Goal: Task Accomplishment & Management: Use online tool/utility

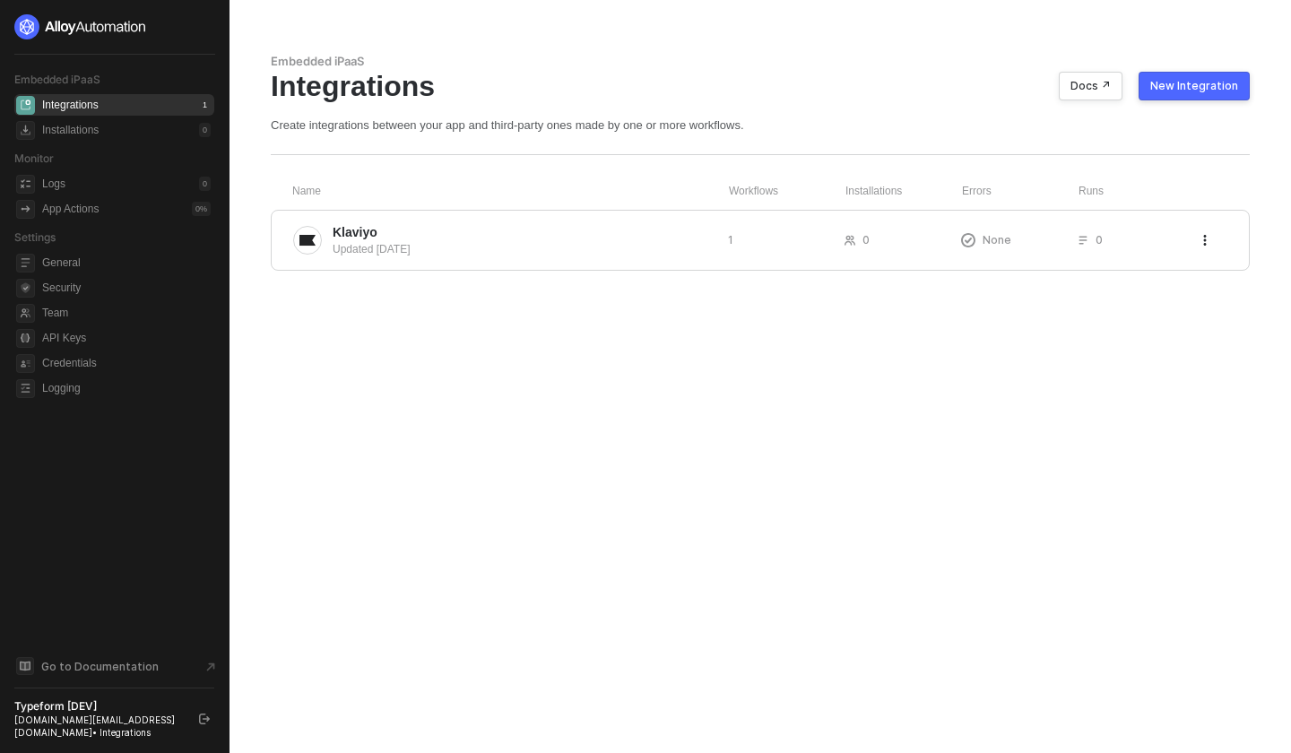
click at [698, 606] on div "Embedded iPaaS Integrations Docs ↗ New Integration Create integrations between …" at bounding box center [760, 376] width 1022 height 753
click at [1227, 88] on div "New Integration" at bounding box center [1194, 86] width 88 height 14
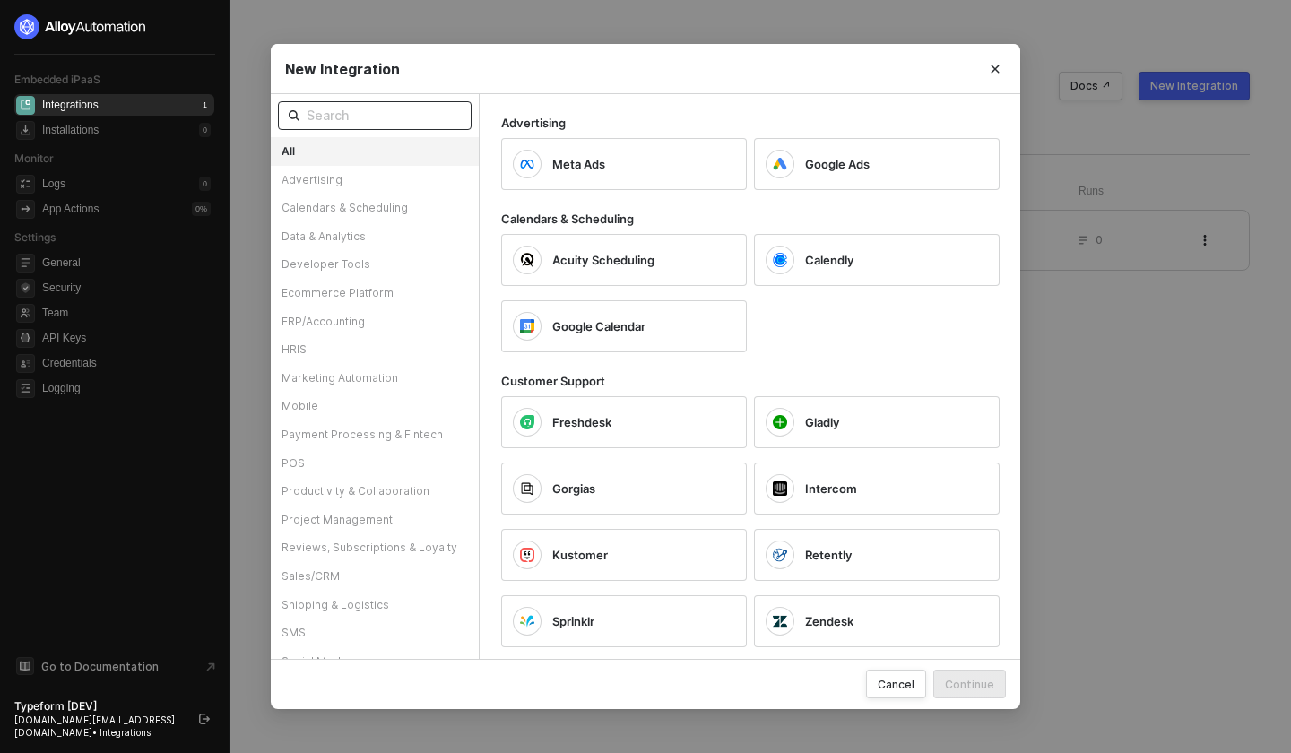
click at [426, 115] on input "text" at bounding box center [384, 116] width 154 height 20
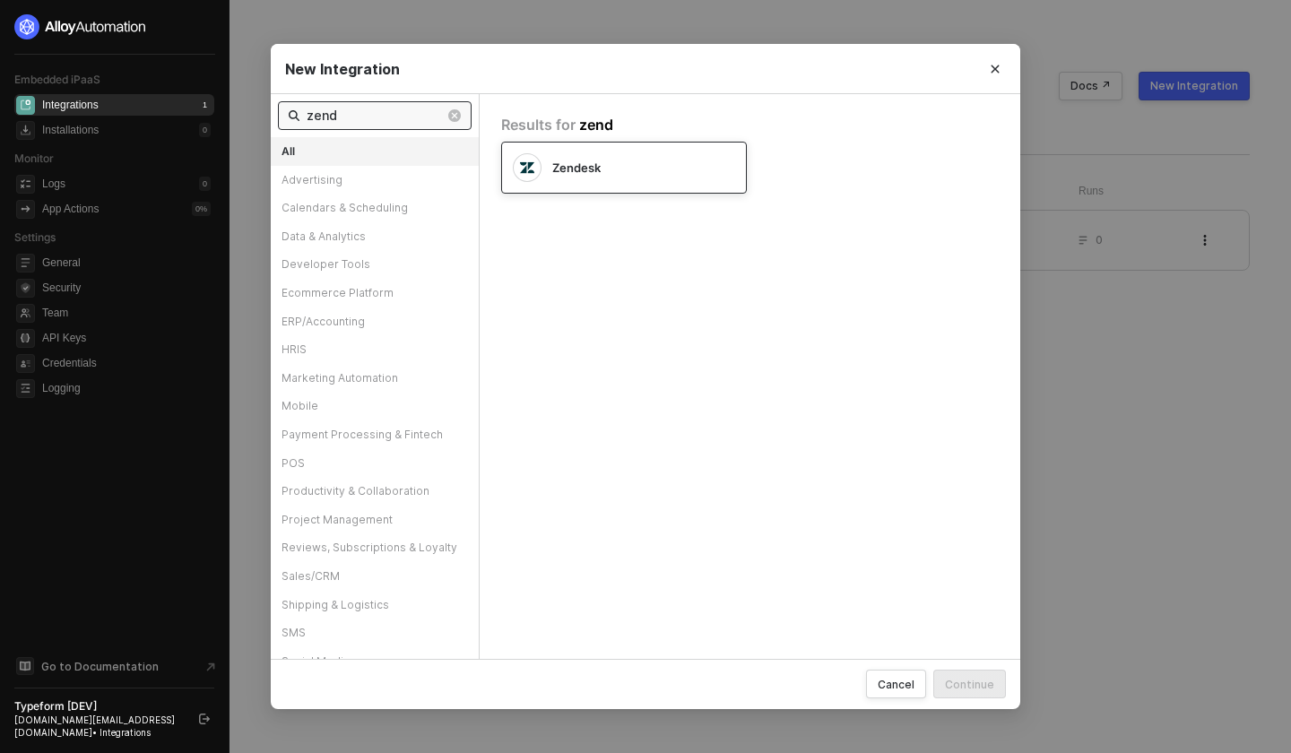
type input "zend"
click at [563, 168] on span "Zendesk" at bounding box center [576, 168] width 48 height 16
click at [968, 680] on div "Continue" at bounding box center [969, 684] width 49 height 15
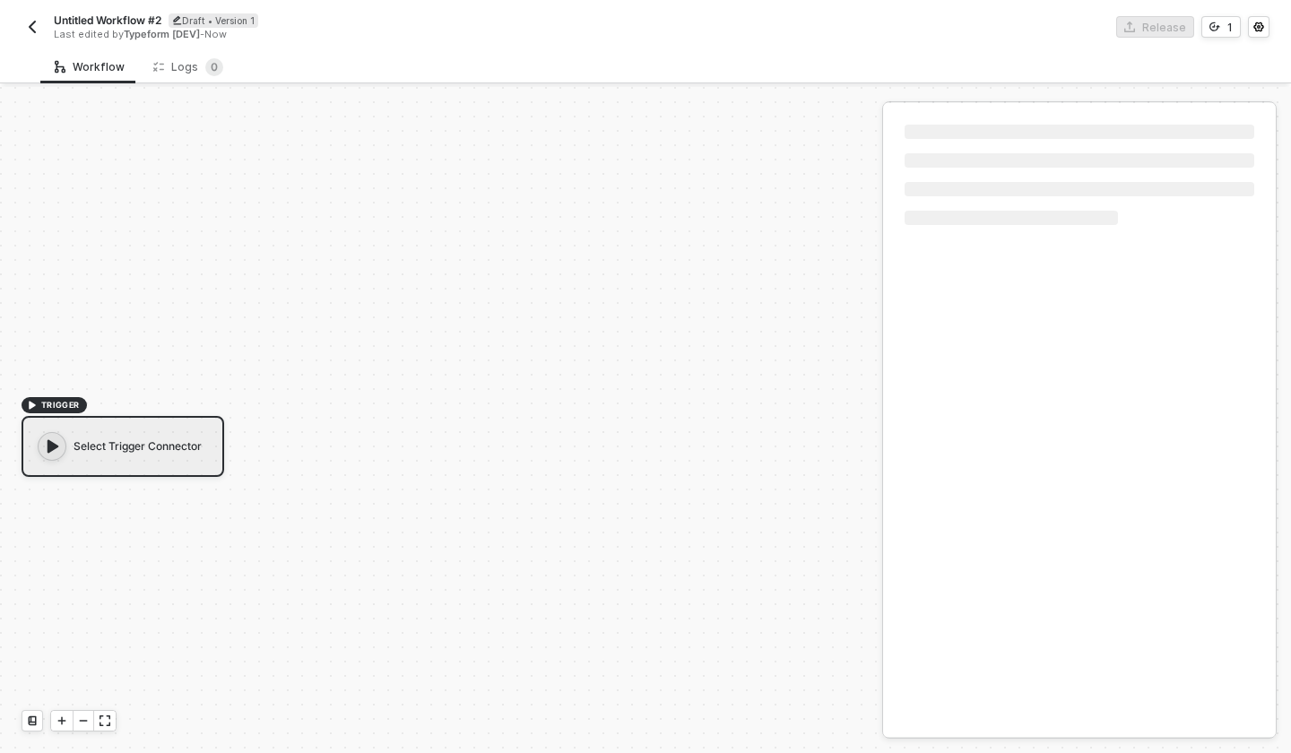
scroll to position [33, 0]
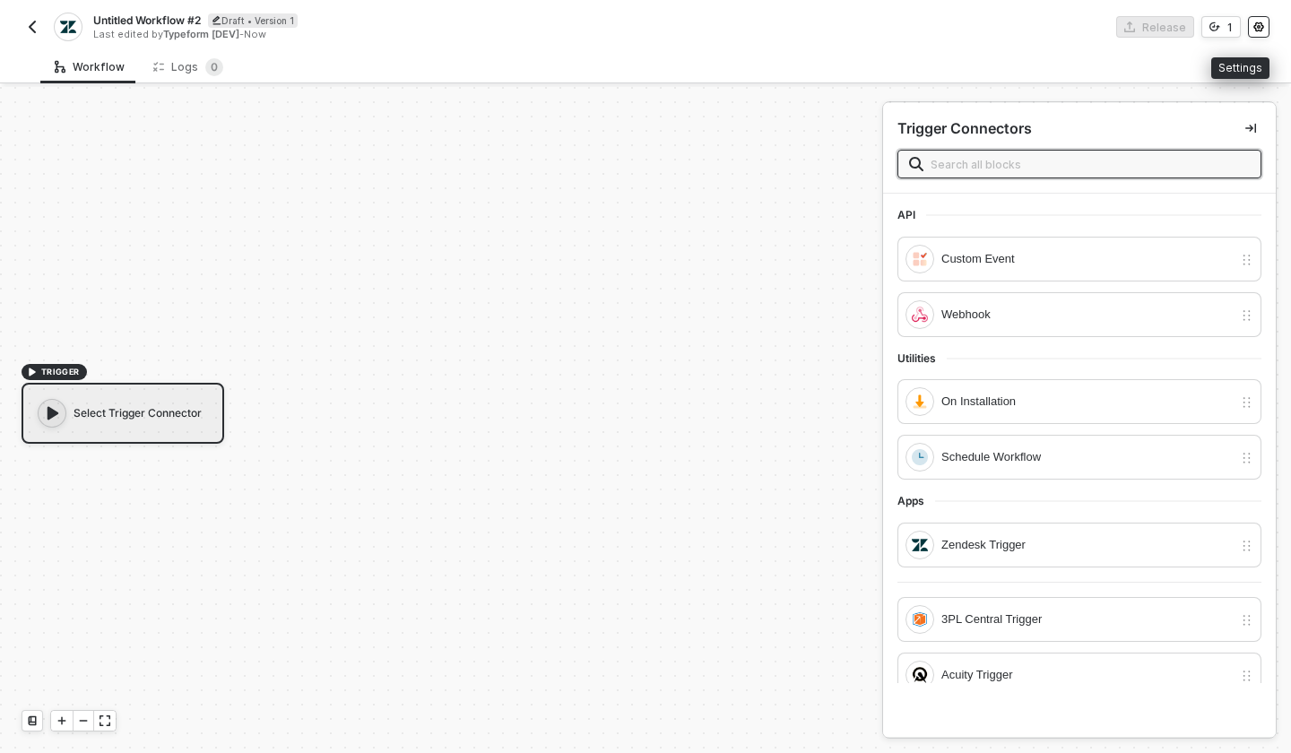
click at [1264, 23] on button "button" at bounding box center [1259, 27] width 22 height 22
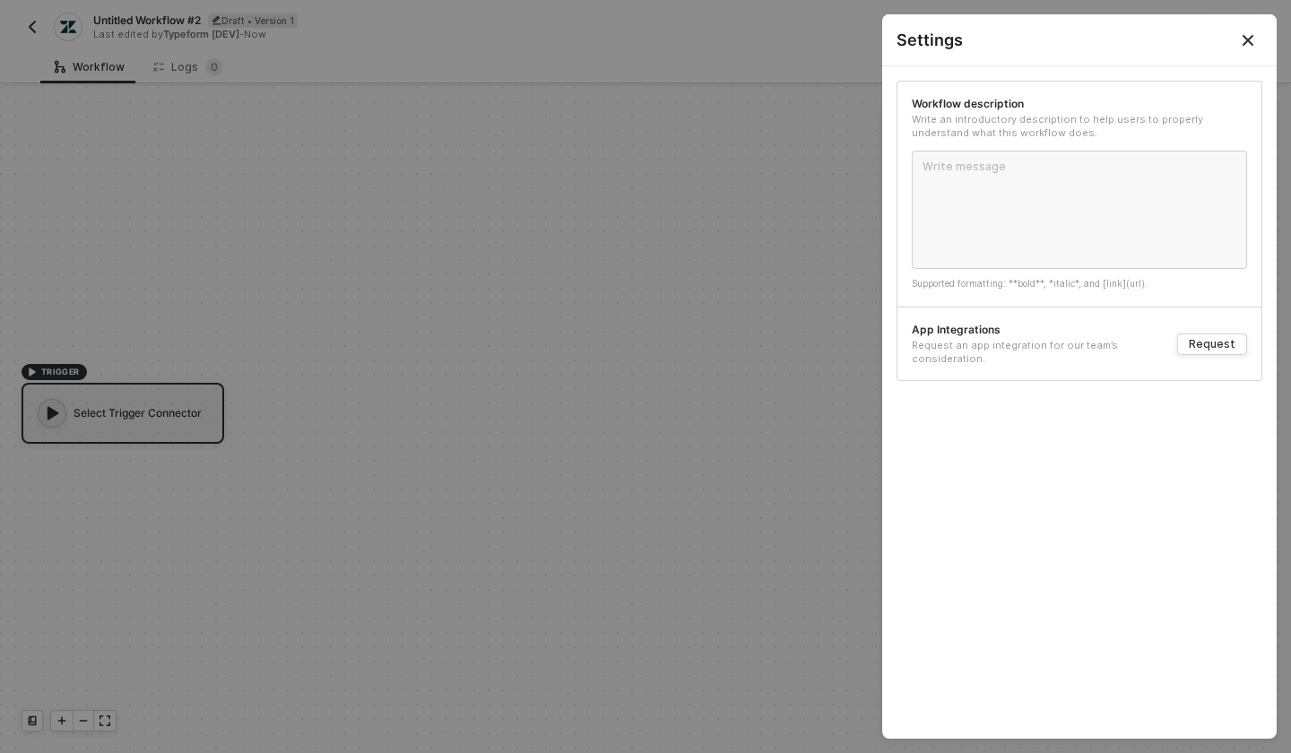
click at [770, 78] on div at bounding box center [645, 376] width 1291 height 753
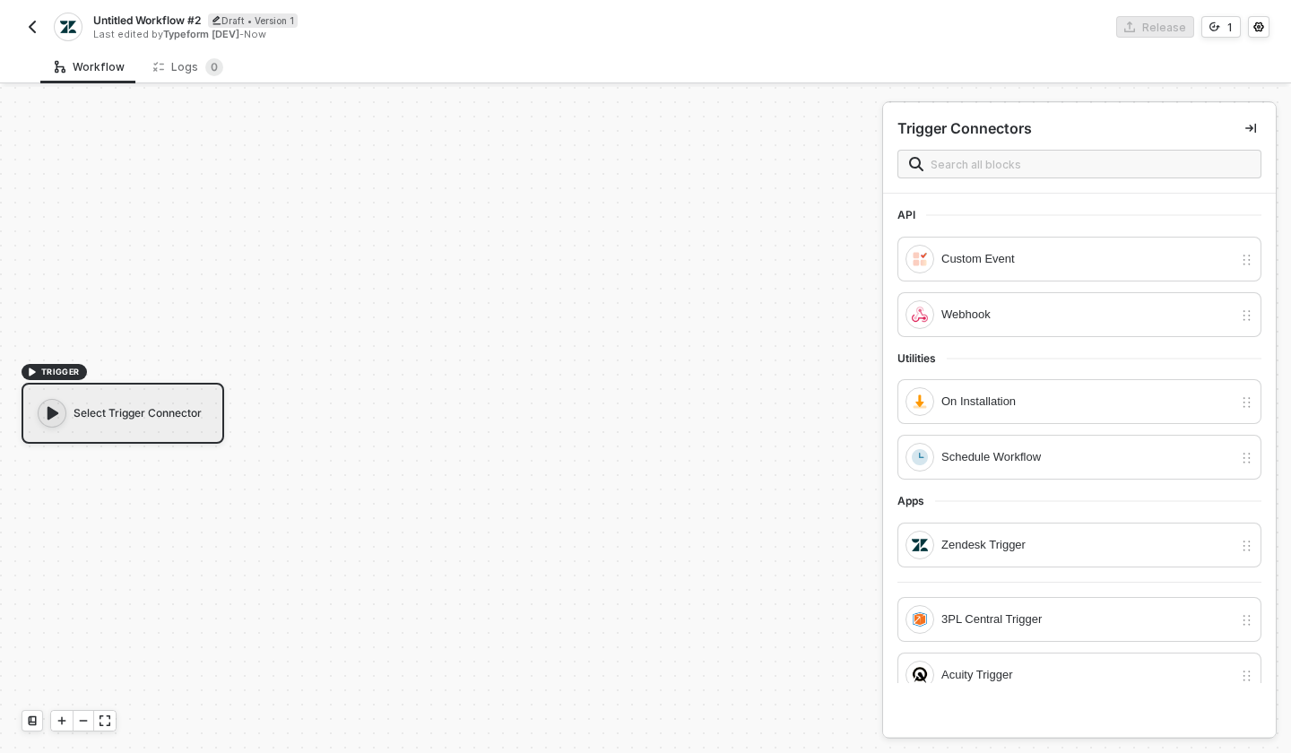
click at [33, 26] on img "button" at bounding box center [32, 27] width 14 height 14
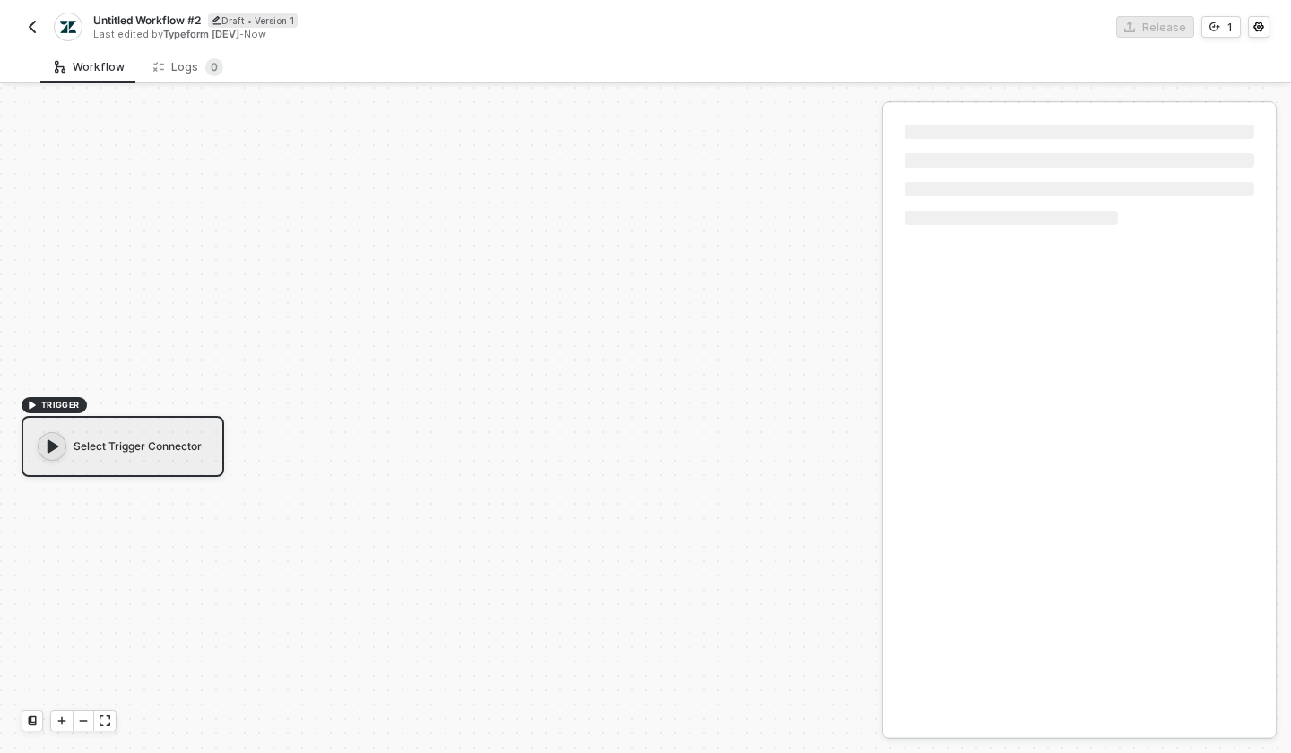
scroll to position [33, 0]
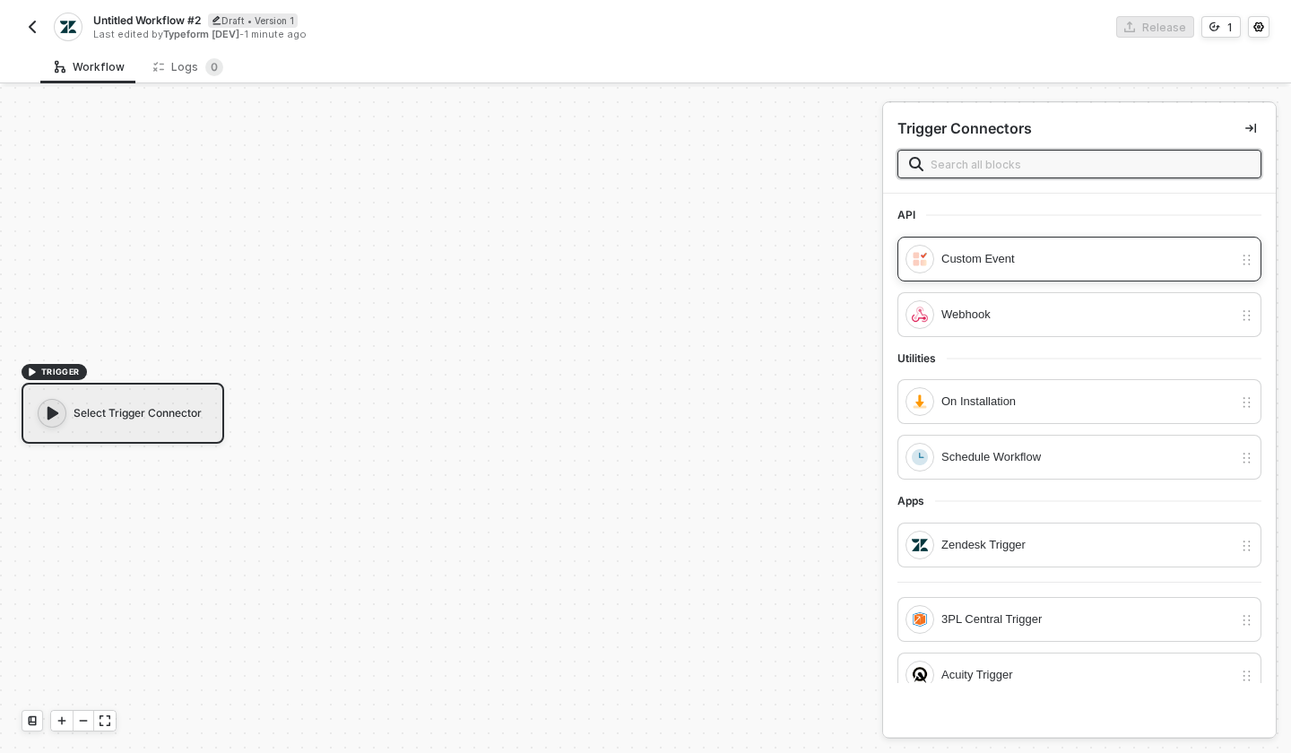
click at [1057, 258] on div "Custom Event" at bounding box center [1086, 259] width 291 height 20
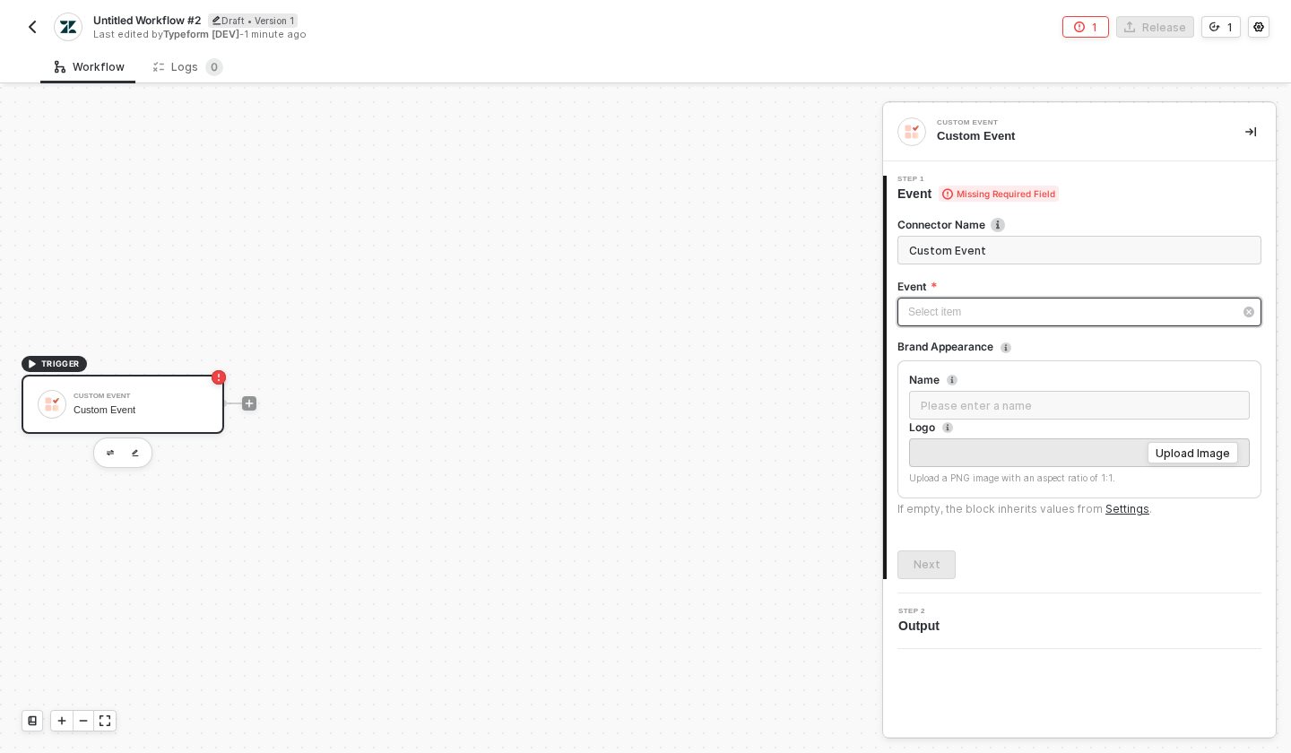
click at [1039, 319] on div "Select item ﻿" at bounding box center [1070, 312] width 324 height 17
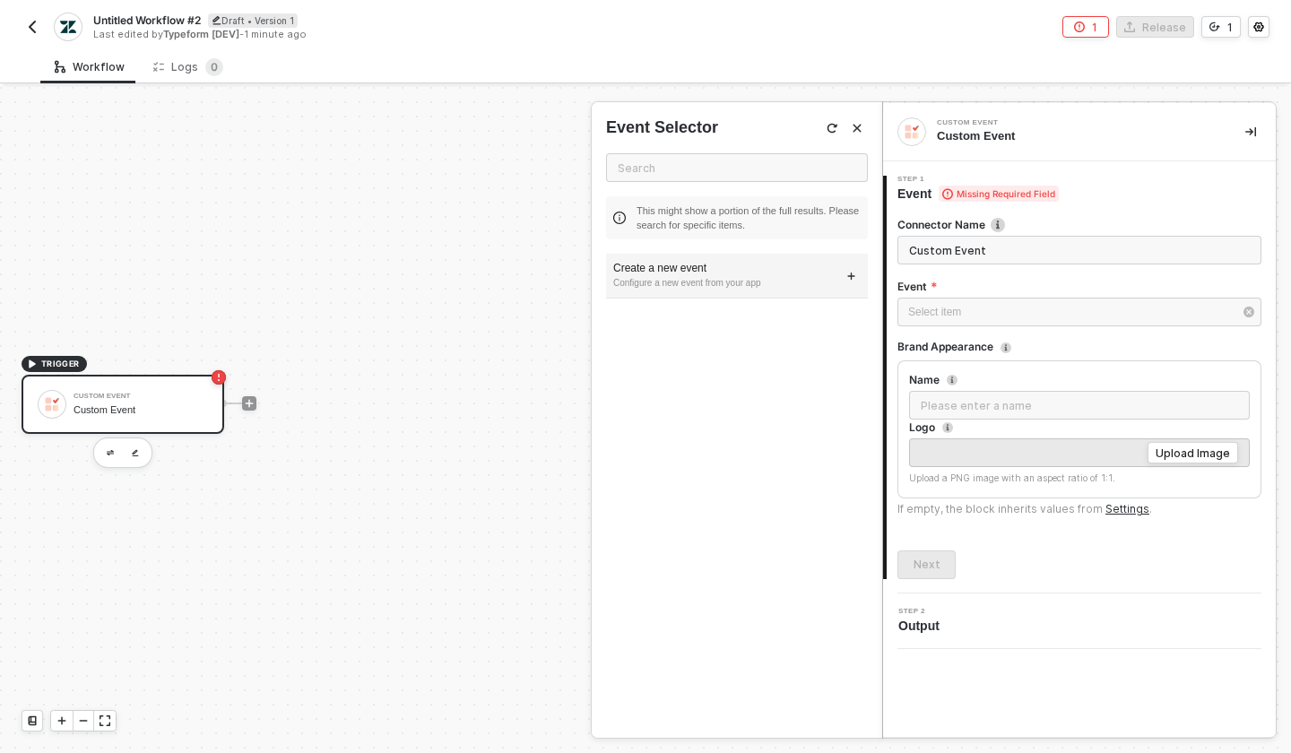
click at [748, 272] on div "Create a new event" at bounding box center [736, 268] width 247 height 15
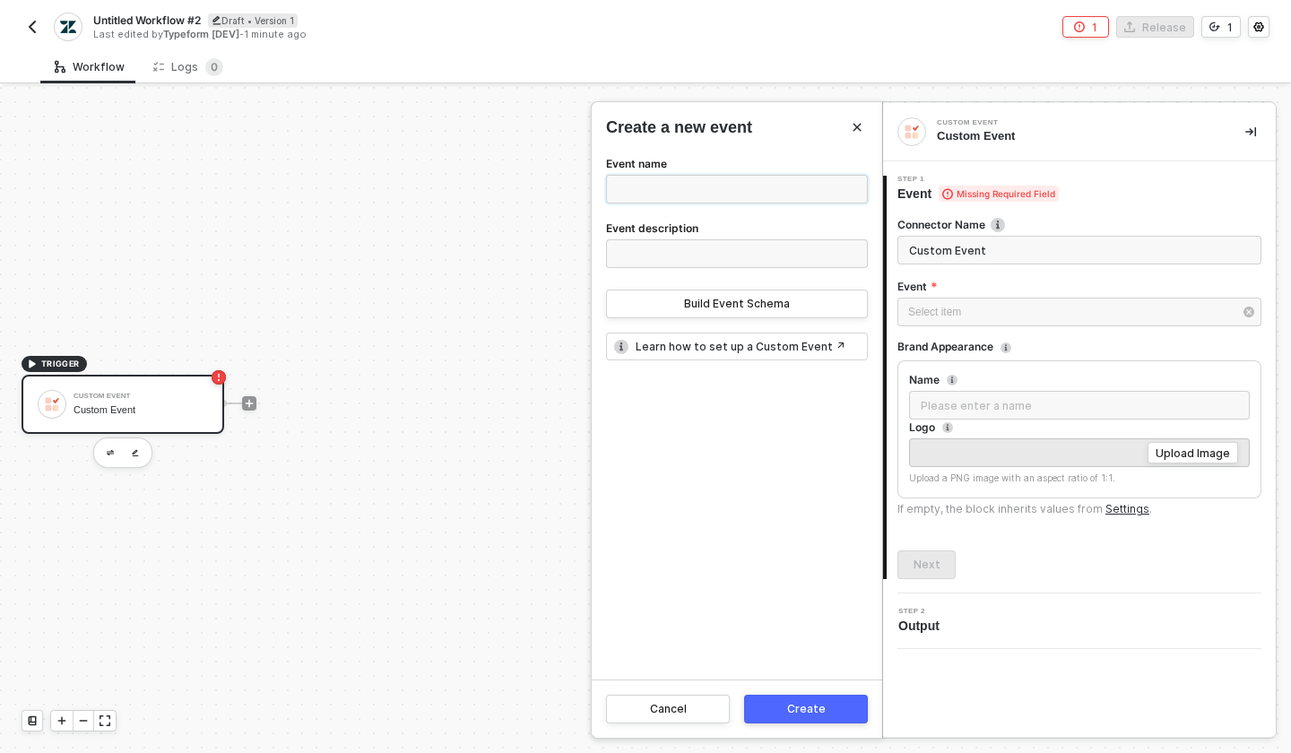
click at [773, 198] on input "Event name" at bounding box center [737, 189] width 262 height 29
click at [767, 254] on input "Event description" at bounding box center [737, 253] width 262 height 29
click at [680, 706] on div "Cancel" at bounding box center [668, 709] width 37 height 14
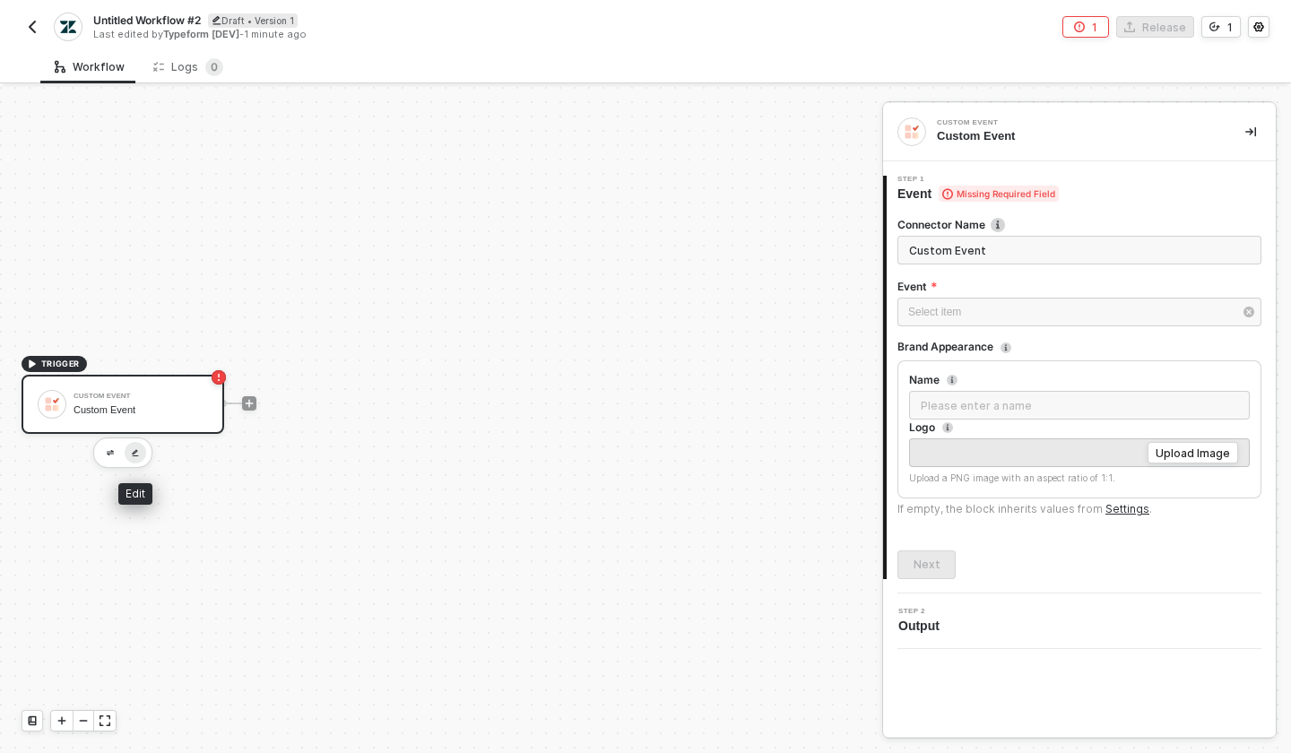
click at [138, 451] on img "button" at bounding box center [135, 453] width 7 height 8
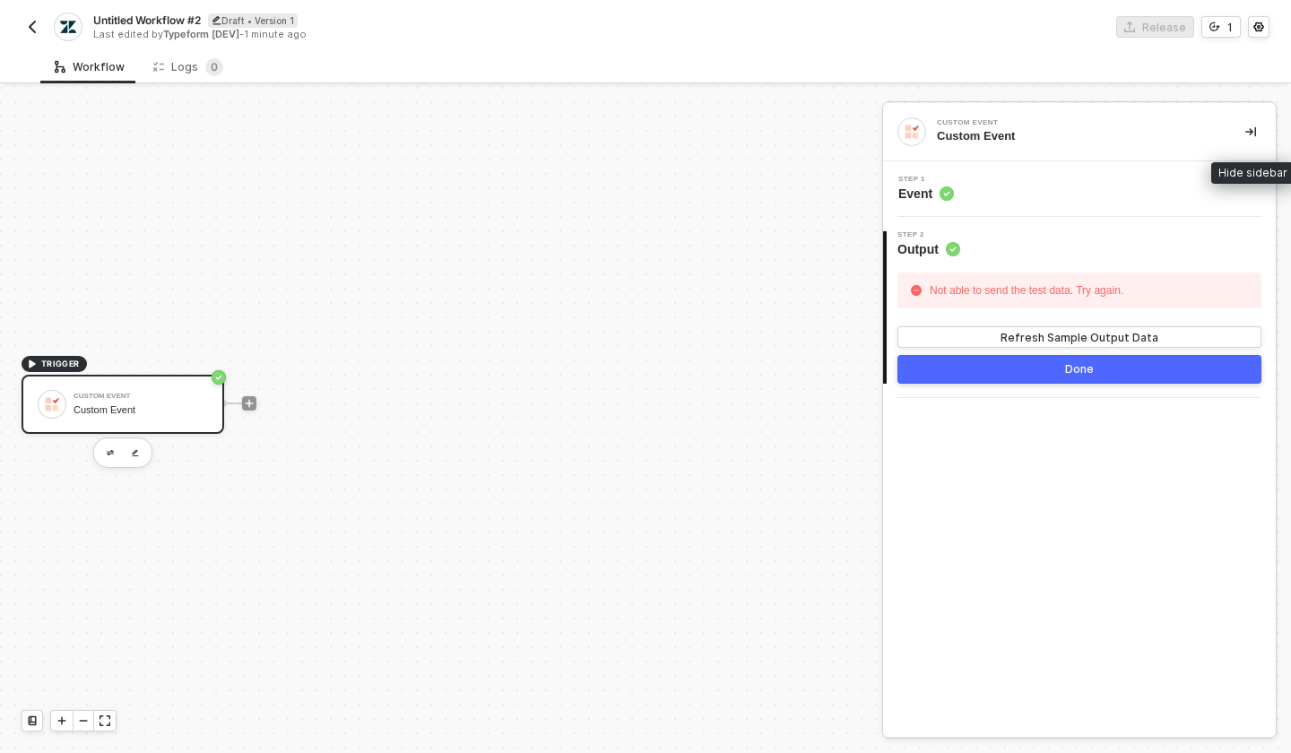
click at [1249, 132] on icon "icon-collapse-right" at bounding box center [1250, 131] width 11 height 11
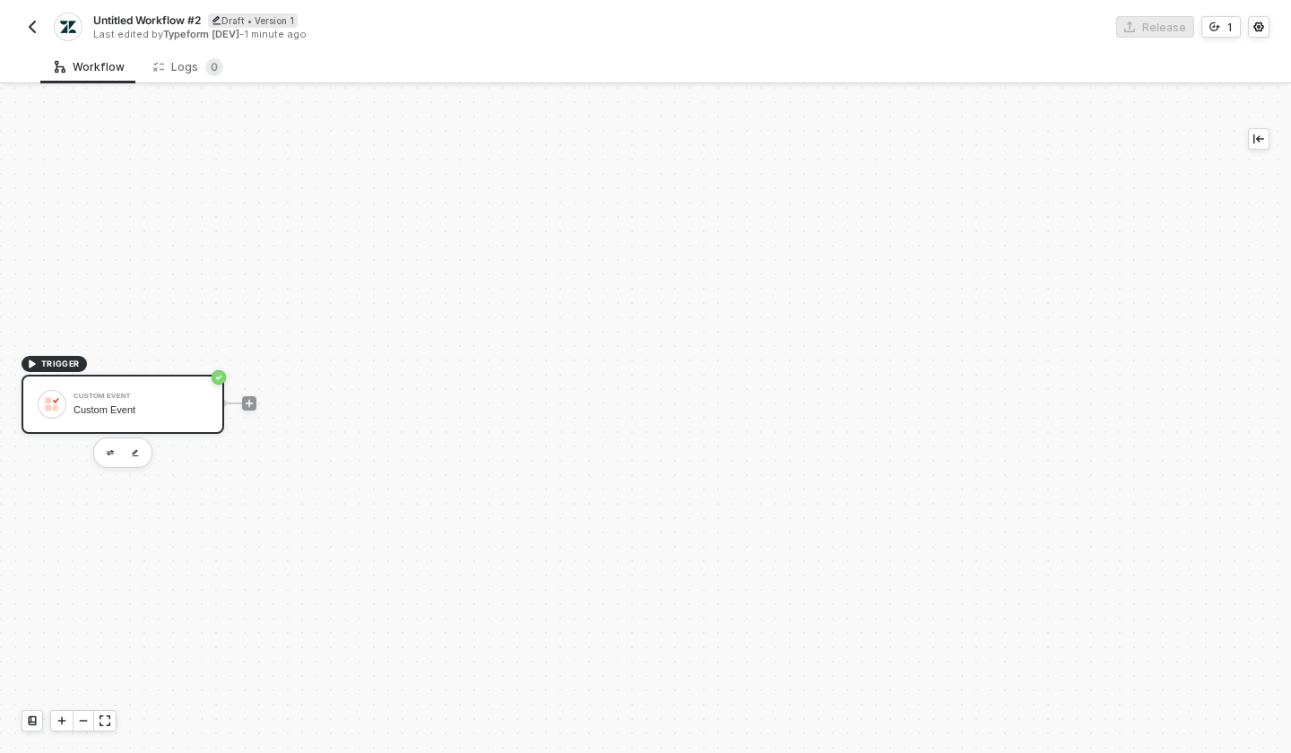
click at [186, 404] on div "Custom Event" at bounding box center [140, 410] width 134 height 12
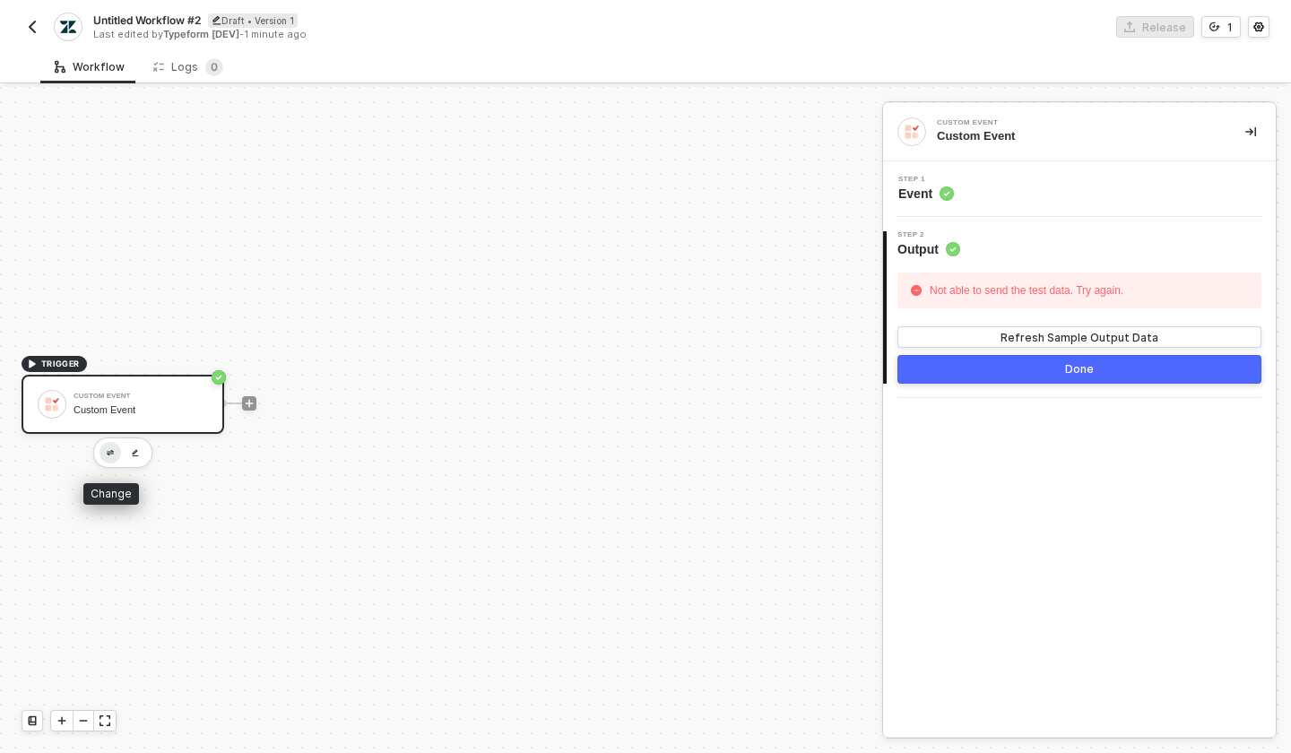
click at [111, 452] on img "button" at bounding box center [110, 453] width 7 height 6
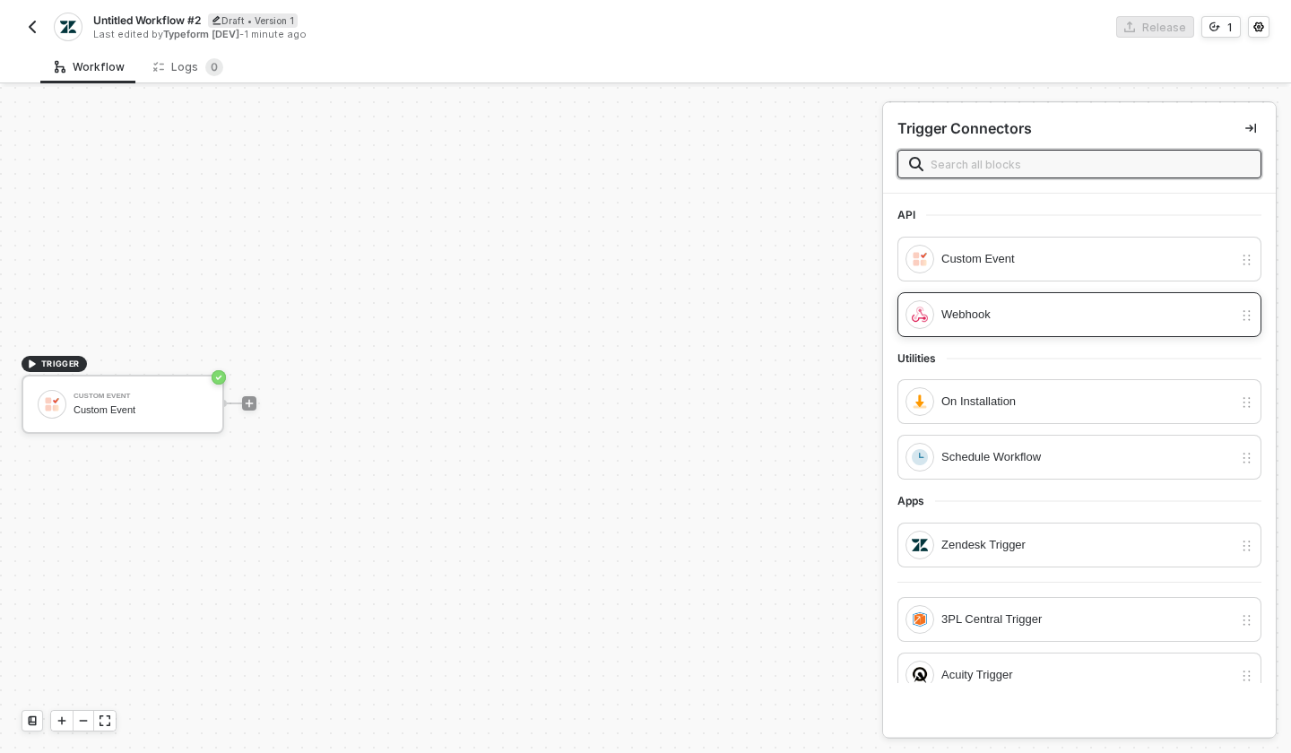
click at [1003, 312] on div "Webhook" at bounding box center [1086, 315] width 291 height 20
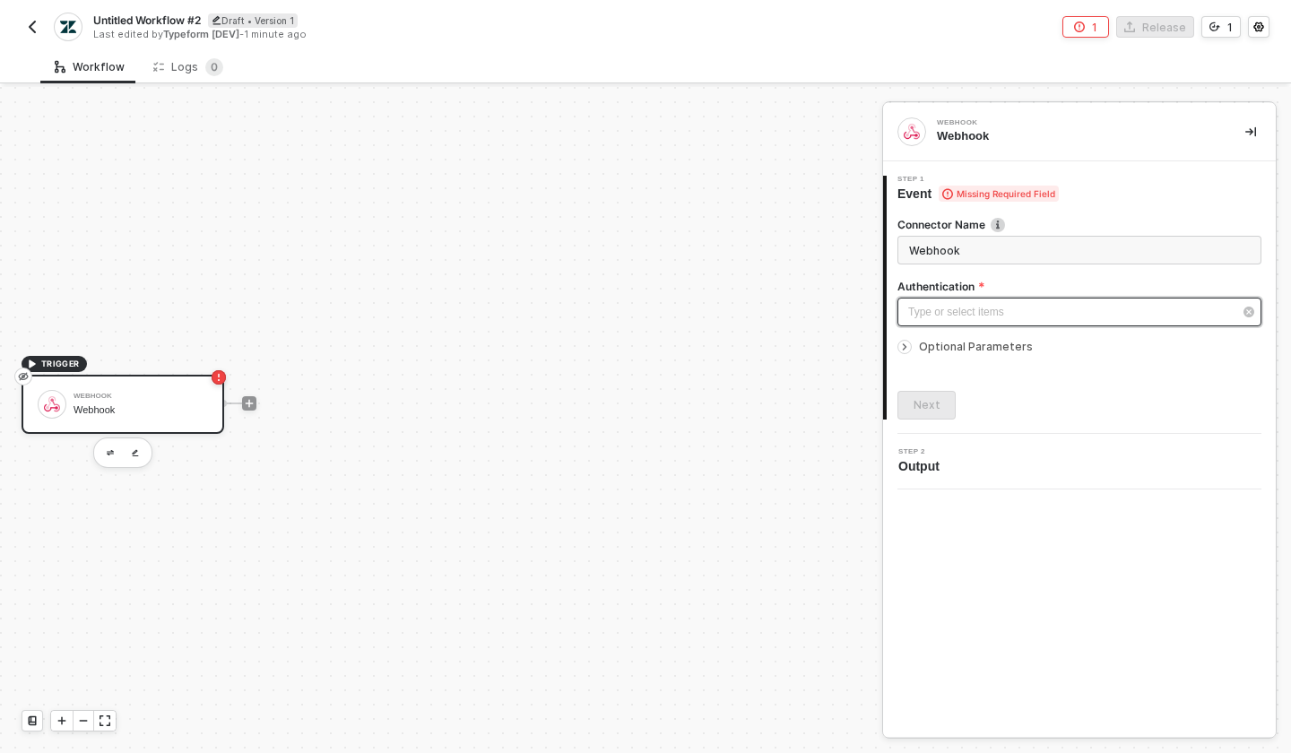
click at [1013, 317] on div "Type or select items ﻿" at bounding box center [1070, 312] width 324 height 17
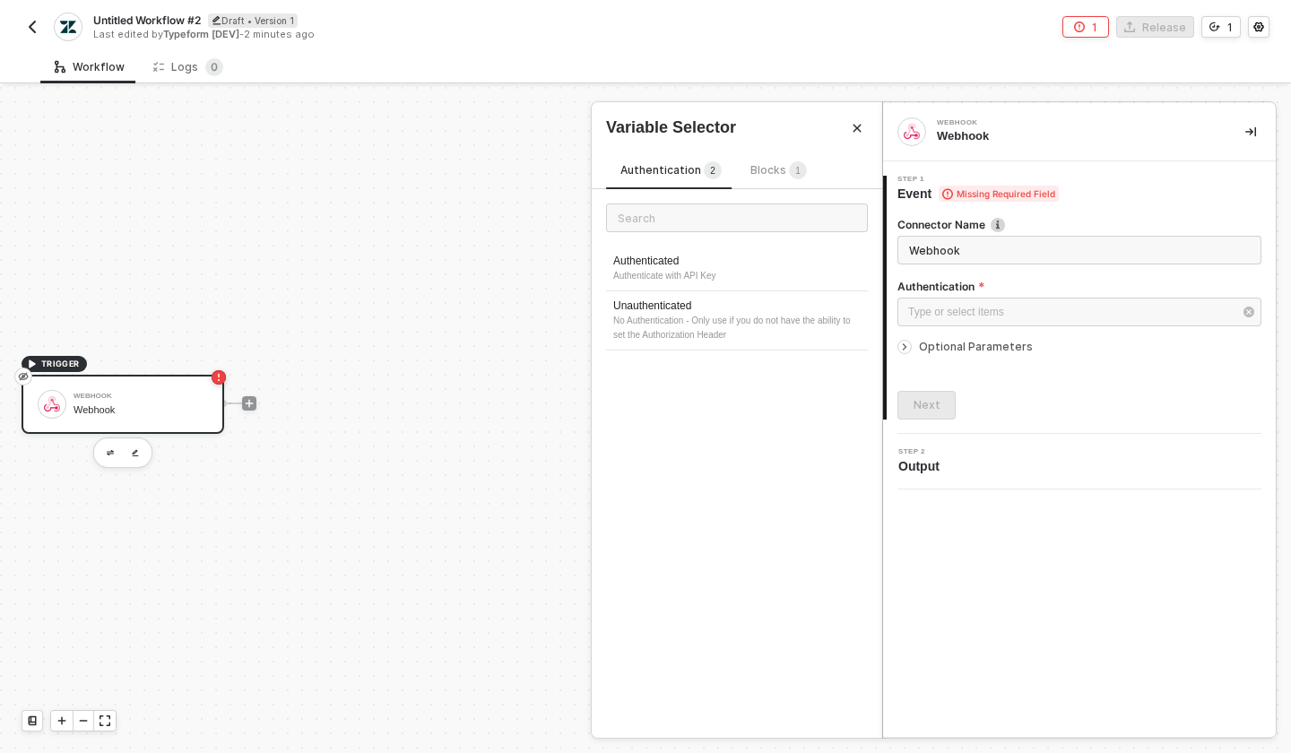
click at [775, 175] on span "Blocks 1" at bounding box center [778, 169] width 56 height 13
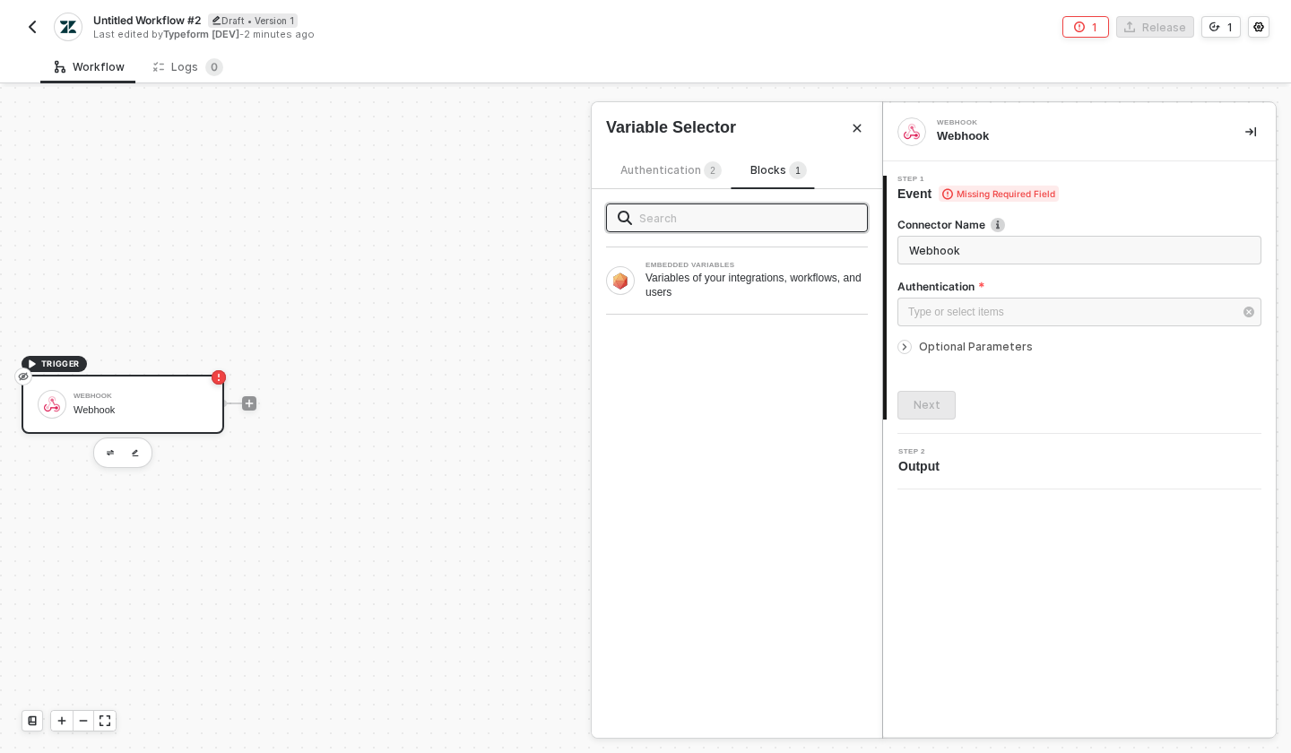
click at [664, 173] on span "Authentication 2" at bounding box center [670, 169] width 101 height 13
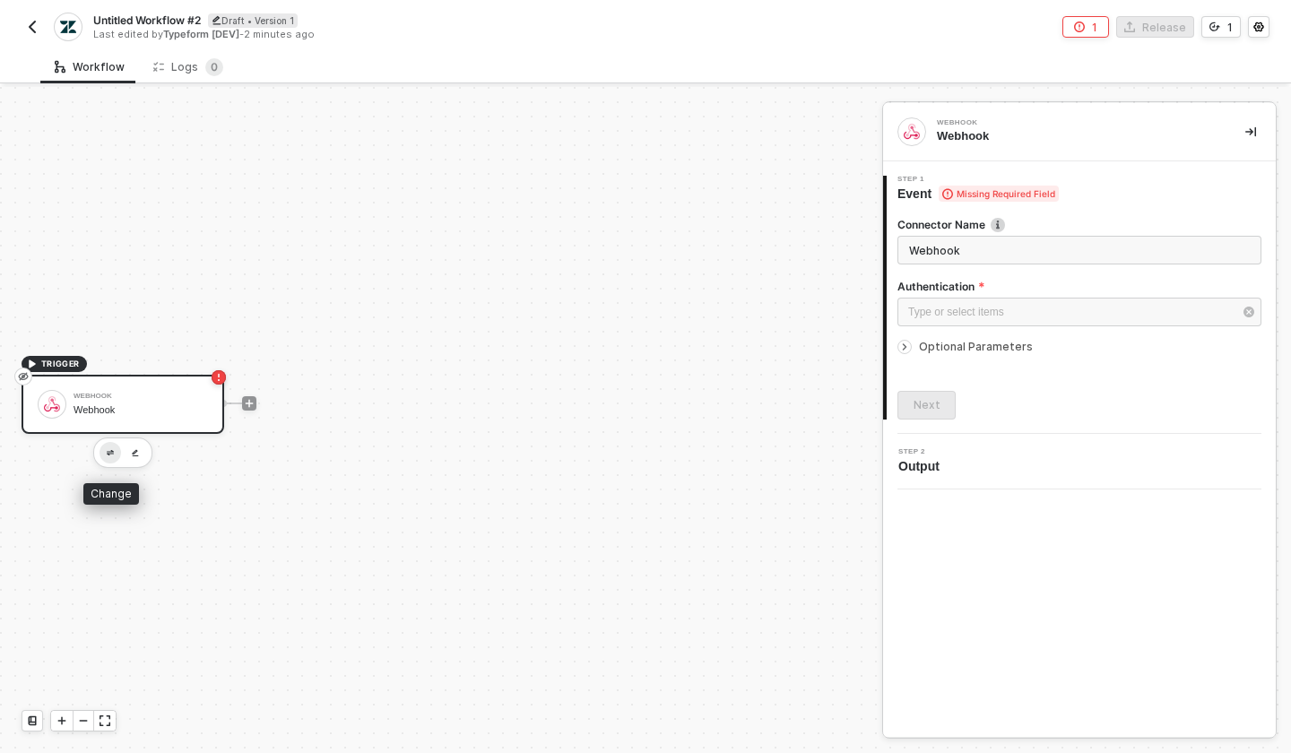
click at [111, 454] on img "button" at bounding box center [110, 453] width 7 height 6
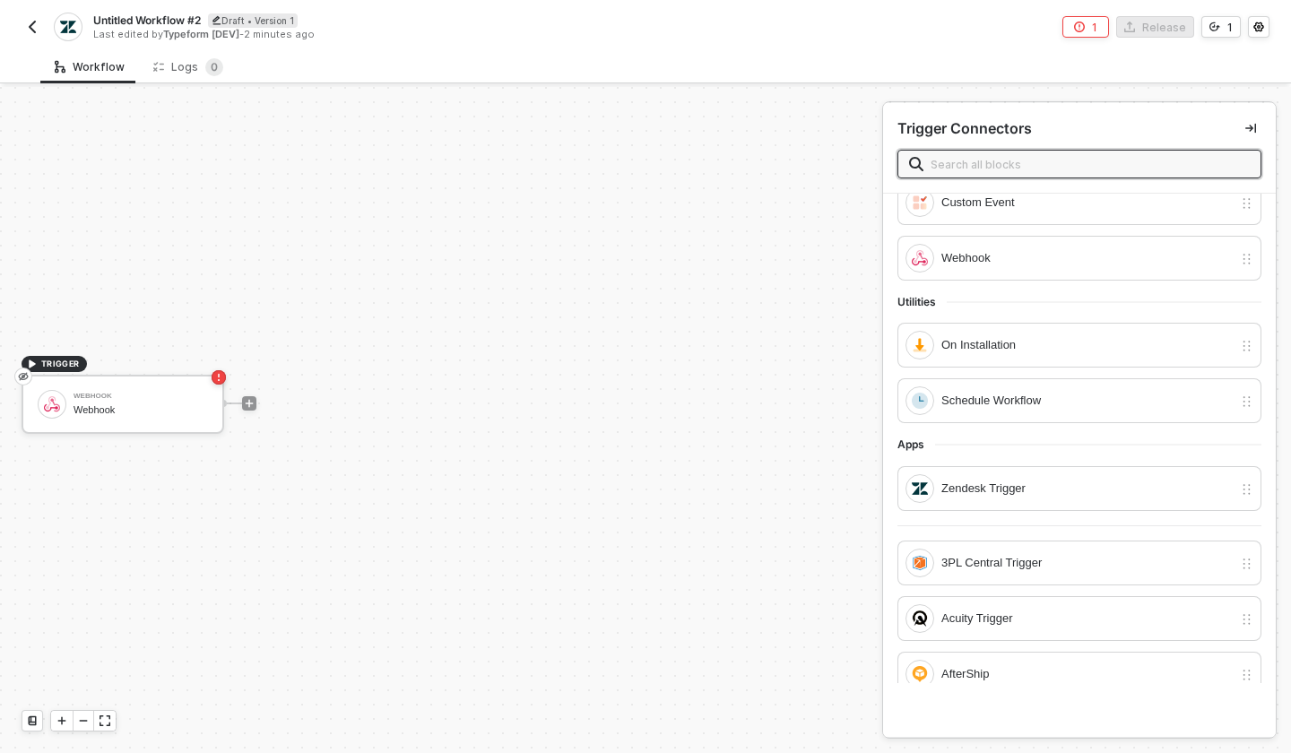
scroll to position [57, 0]
click at [1000, 480] on div "Zendesk Trigger" at bounding box center [1086, 488] width 291 height 20
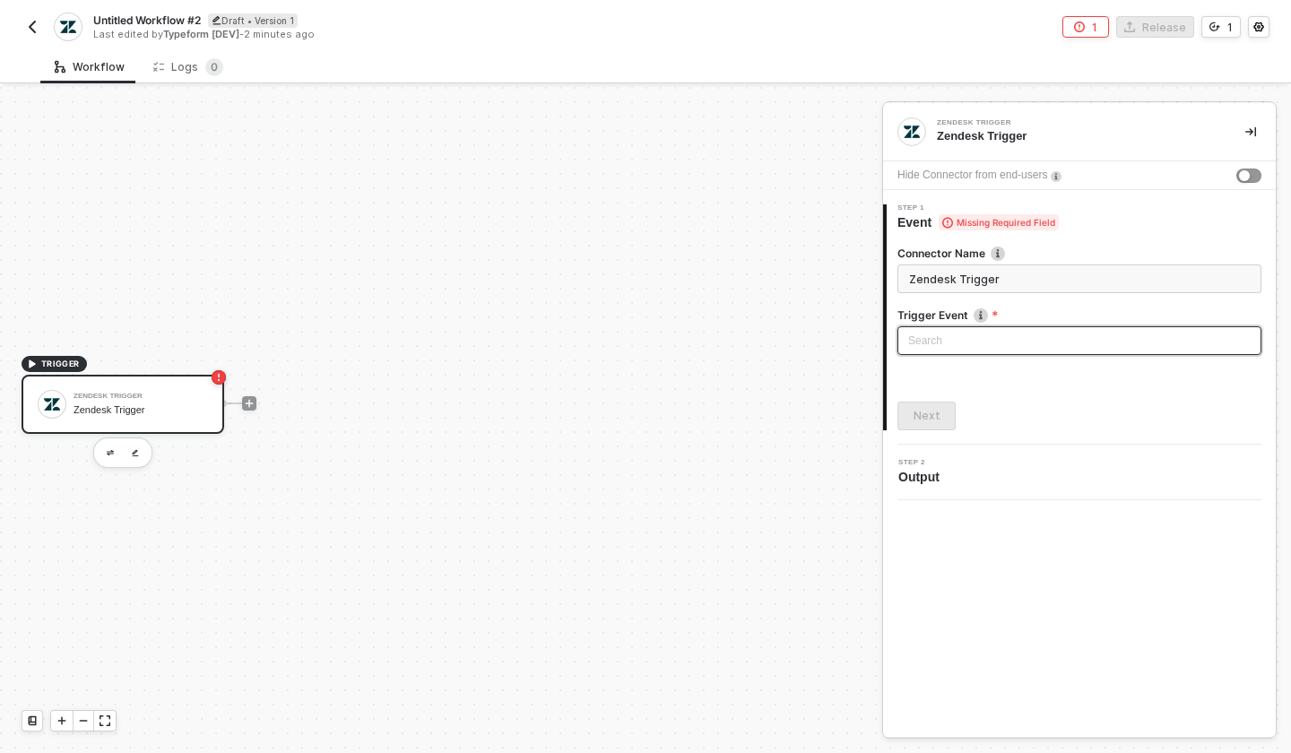
click at [959, 349] on input "search" at bounding box center [1079, 340] width 342 height 27
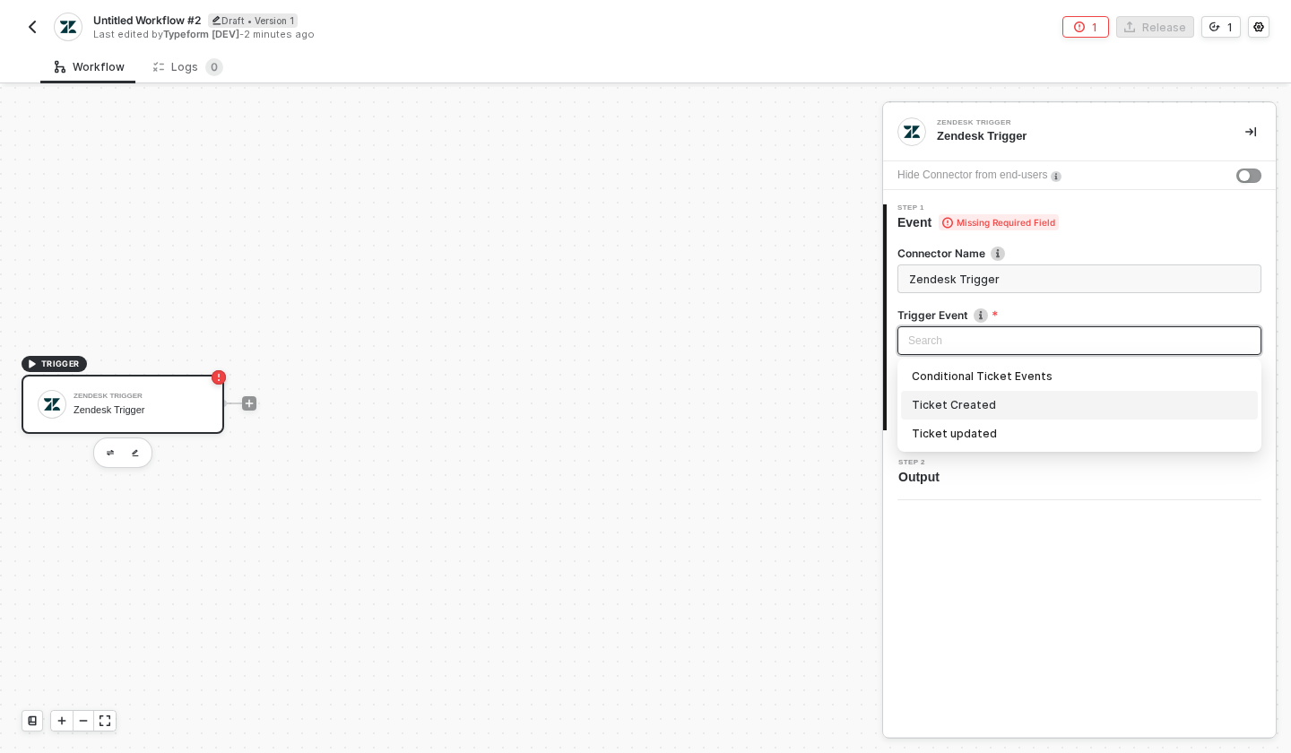
click at [1015, 410] on div "Ticket Created" at bounding box center [1078, 405] width 335 height 20
type input "Trigger workflow when ticket created"
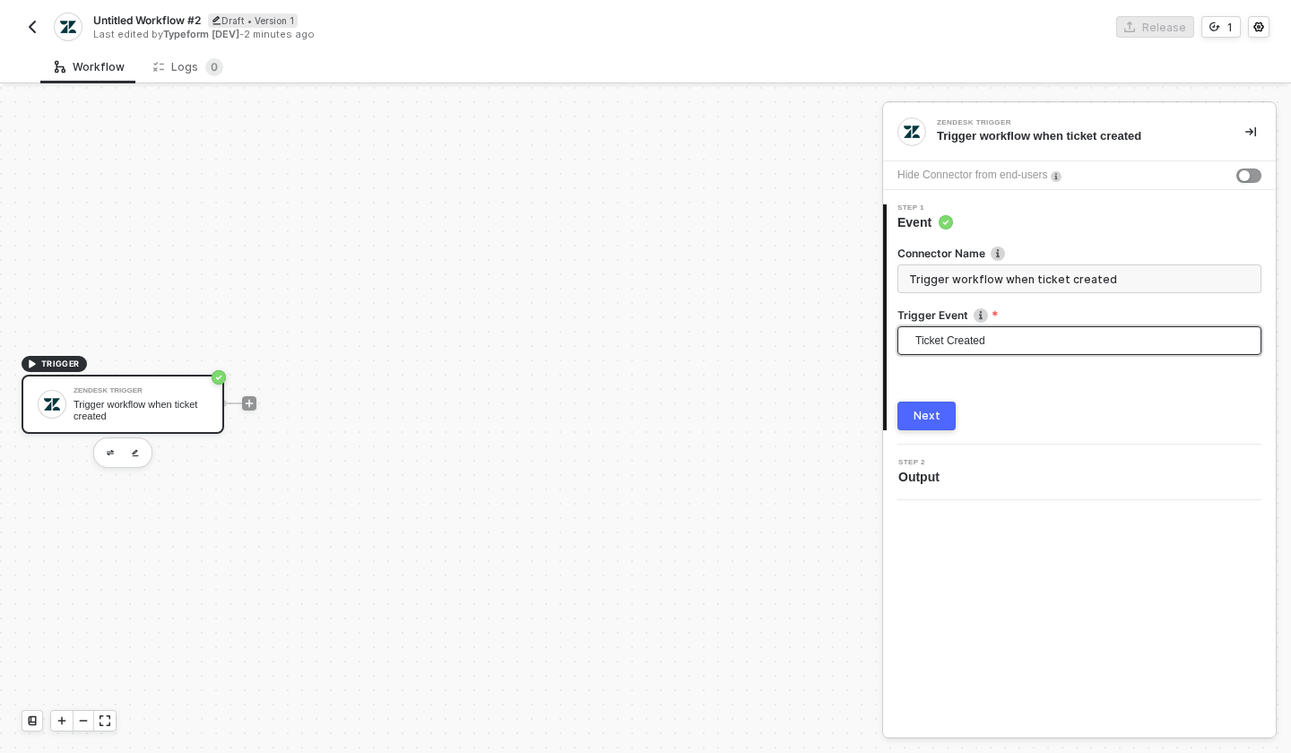
click at [1006, 343] on span "Ticket Created" at bounding box center [1082, 340] width 335 height 27
click at [35, 24] on img "button" at bounding box center [32, 27] width 14 height 14
